Goal: Task Accomplishment & Management: Manage account settings

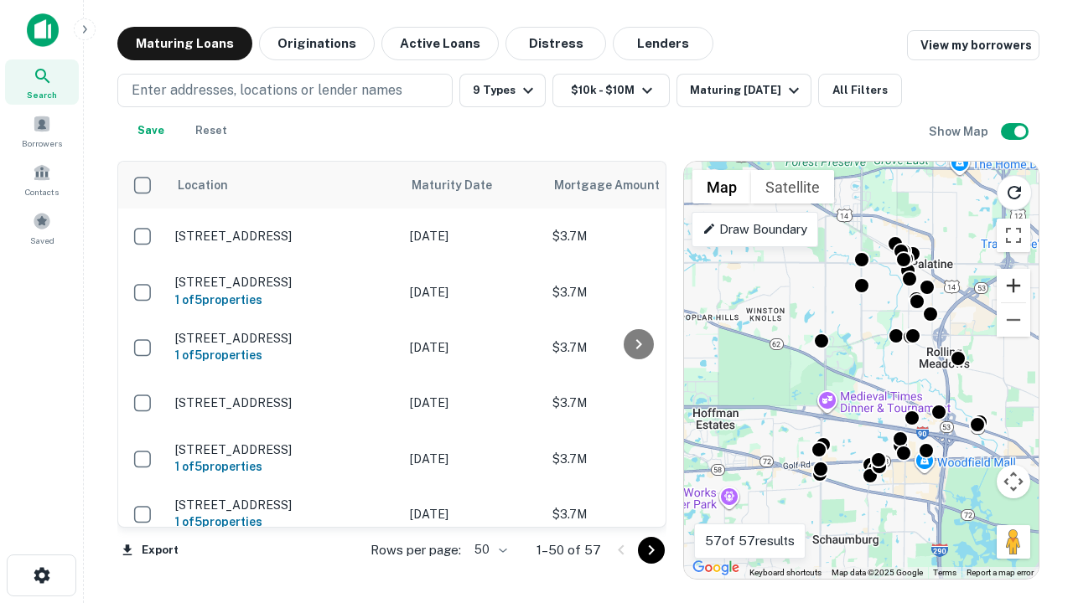
click at [1013, 286] on button "Zoom in" at bounding box center [1013, 286] width 34 height 34
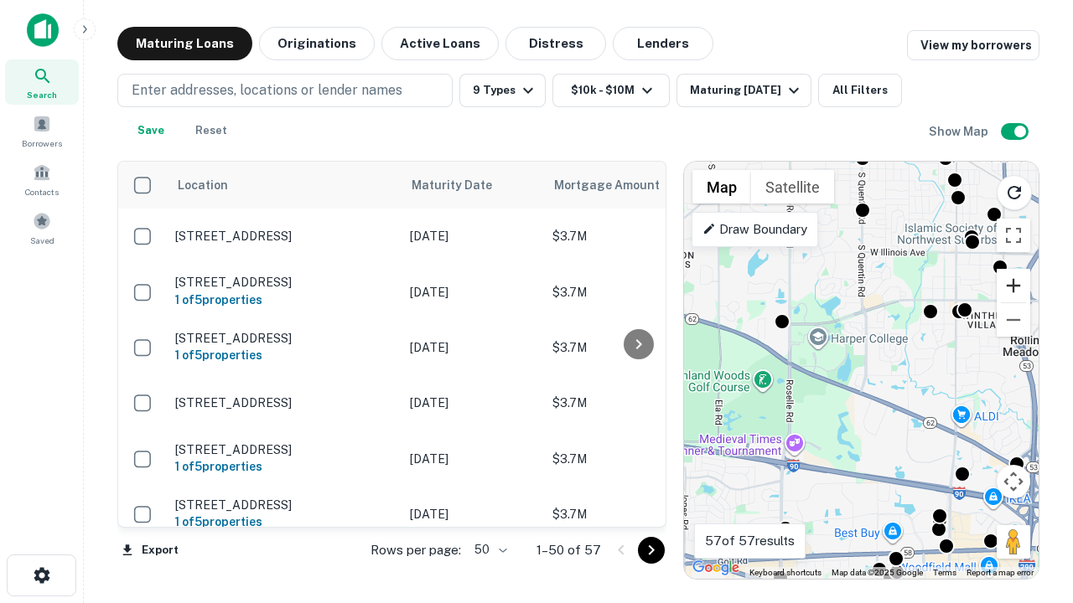
click at [1013, 286] on button "Zoom in" at bounding box center [1013, 286] width 34 height 34
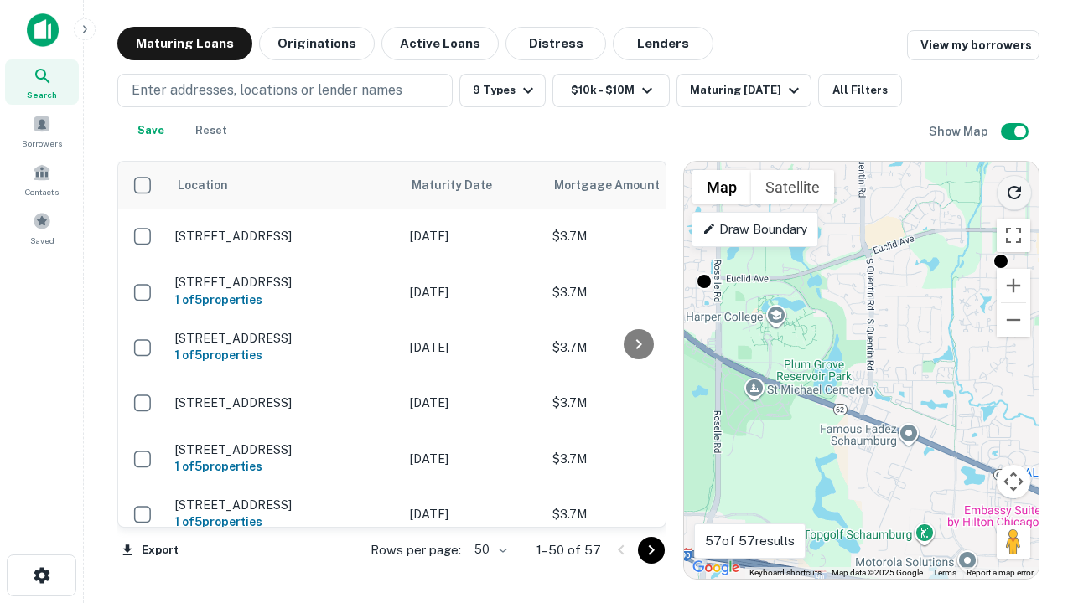
click at [1014, 189] on icon "Reload search area" at bounding box center [1014, 193] width 20 height 20
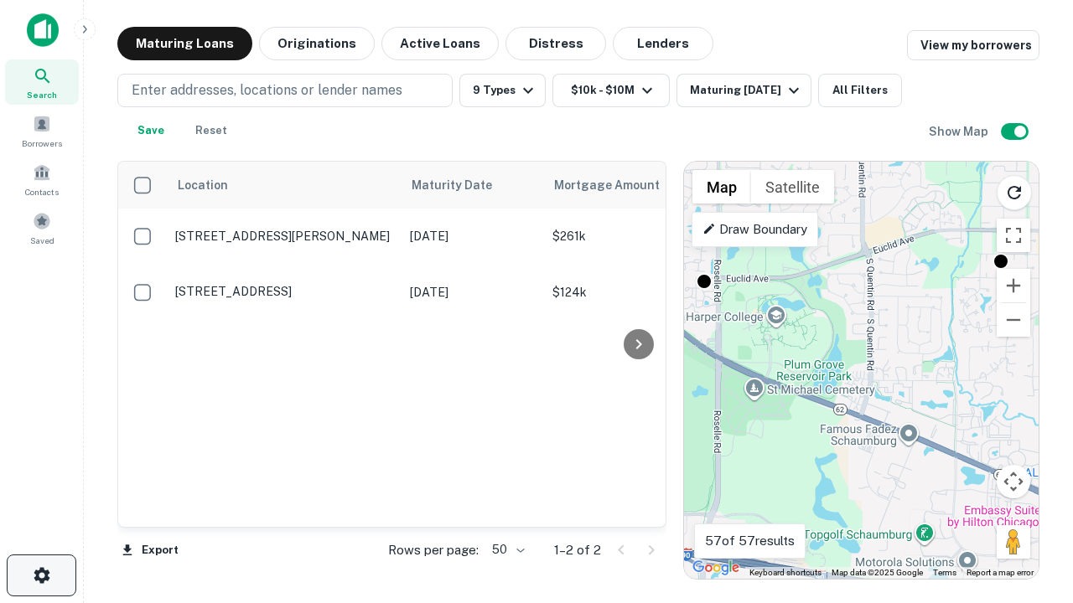
click at [41, 576] on icon "button" at bounding box center [42, 576] width 20 height 20
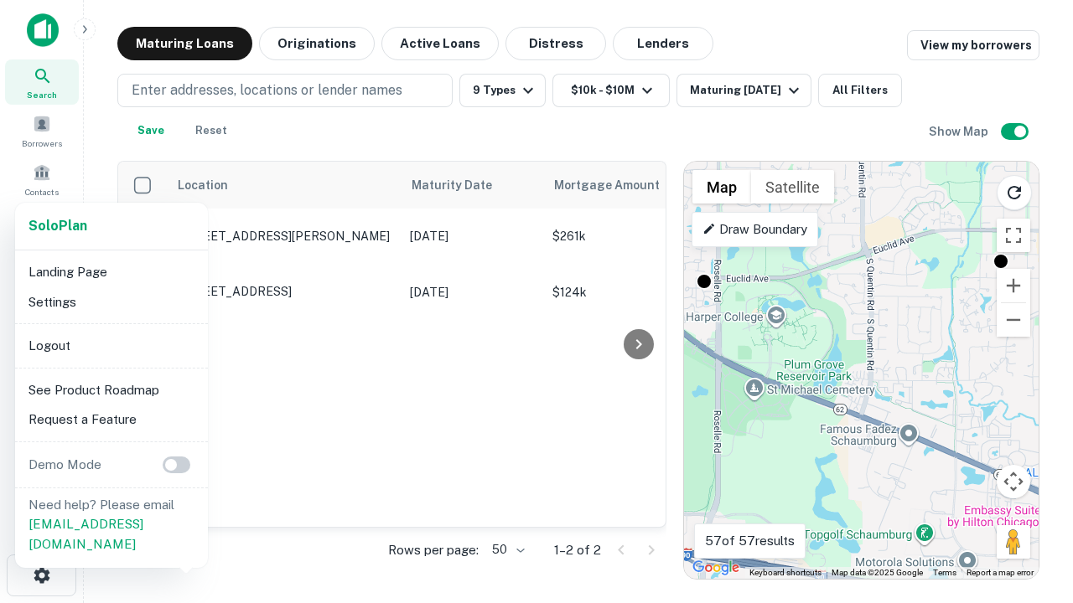
click at [111, 345] on li "Logout" at bounding box center [111, 346] width 179 height 30
